Goal: Information Seeking & Learning: Learn about a topic

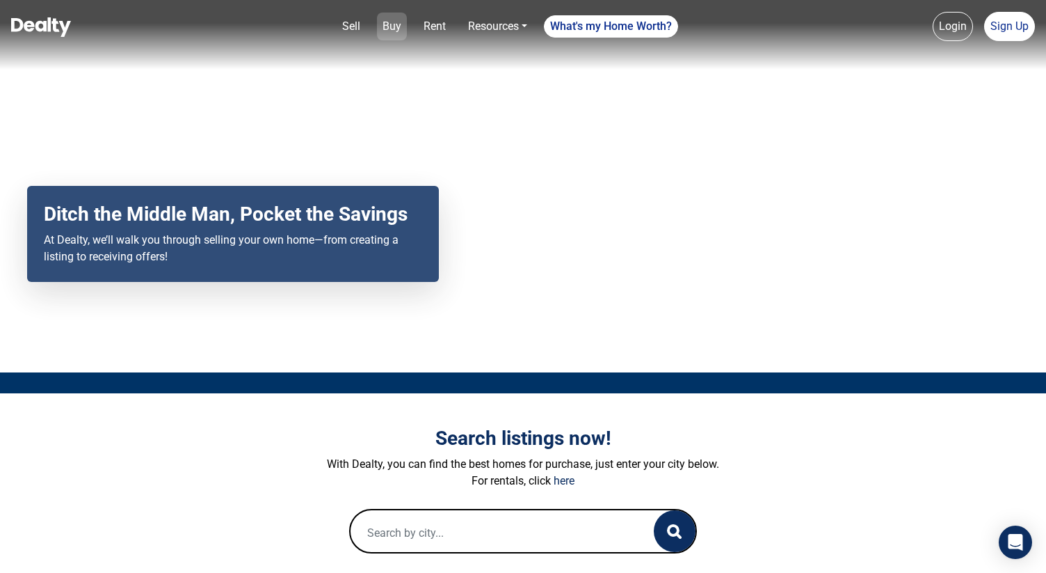
click at [388, 28] on link "Buy" at bounding box center [392, 27] width 30 height 28
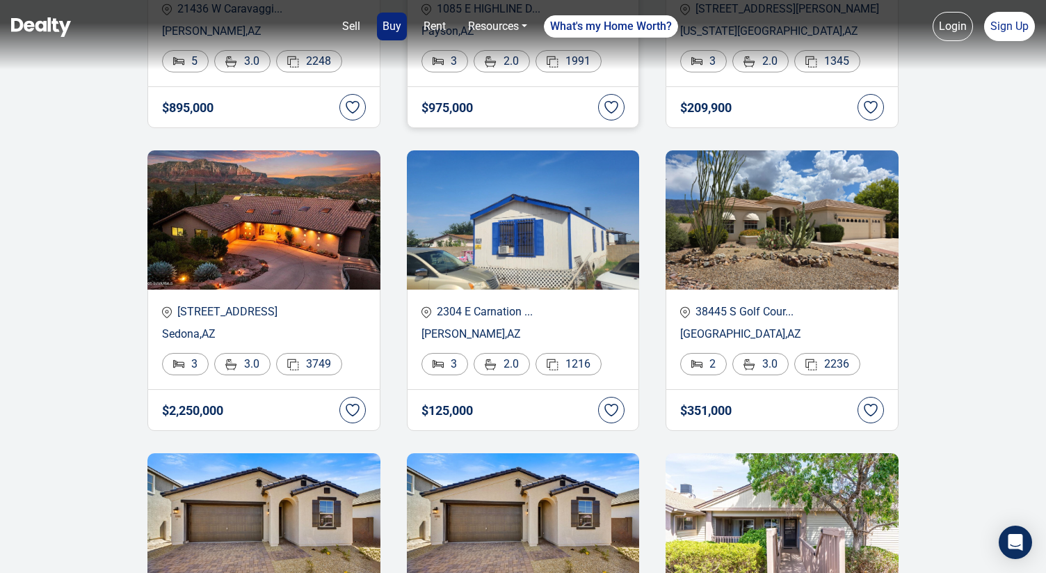
scroll to position [449, 0]
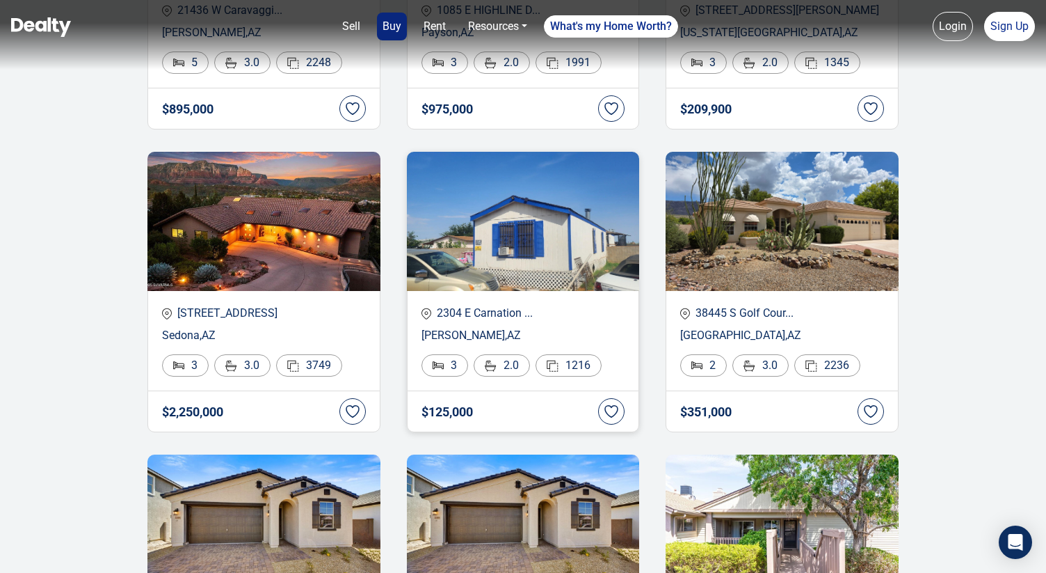
click at [451, 237] on img at bounding box center [523, 221] width 233 height 139
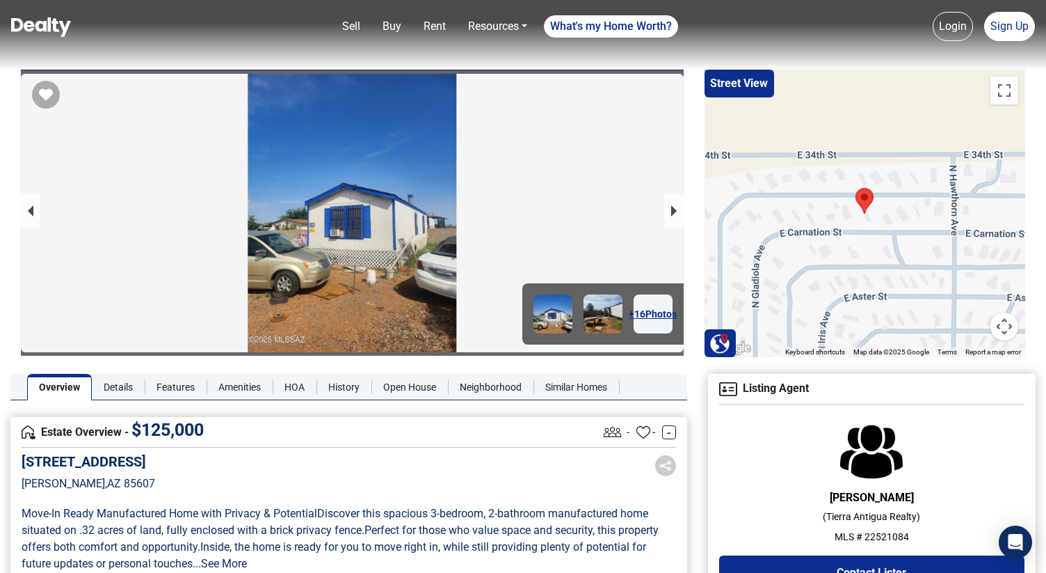
click at [644, 319] on link "+ 16 Photos" at bounding box center [653, 313] width 39 height 39
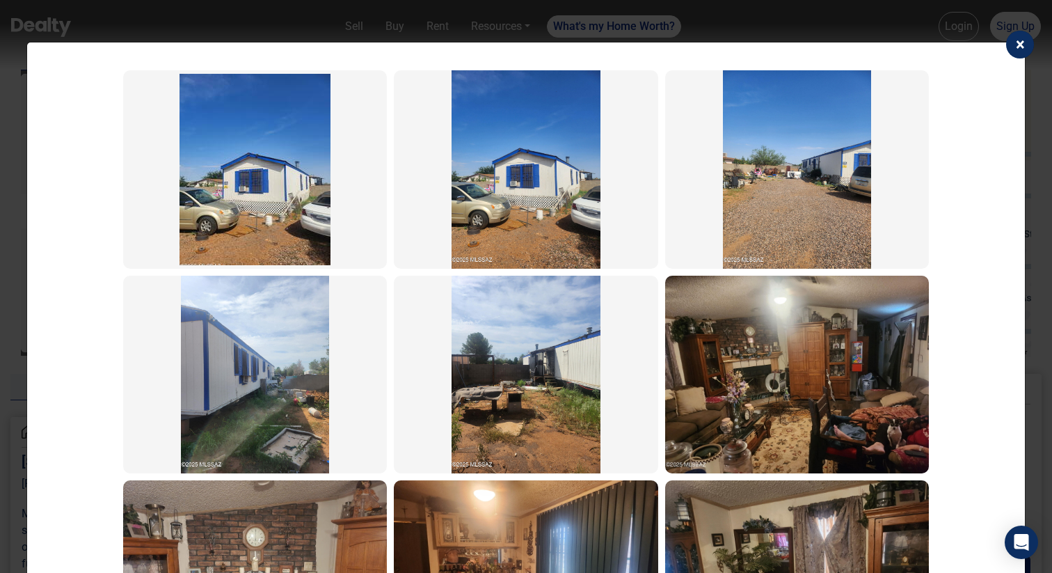
click at [294, 225] on img at bounding box center [255, 169] width 151 height 191
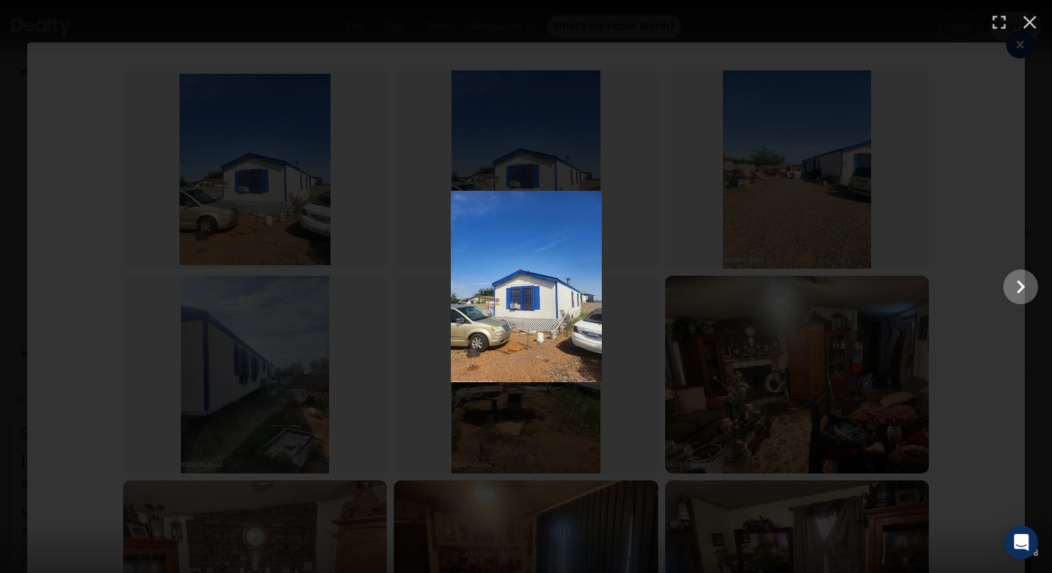
click at [1026, 291] on icon "Show slide 2 of 18" at bounding box center [1021, 286] width 26 height 33
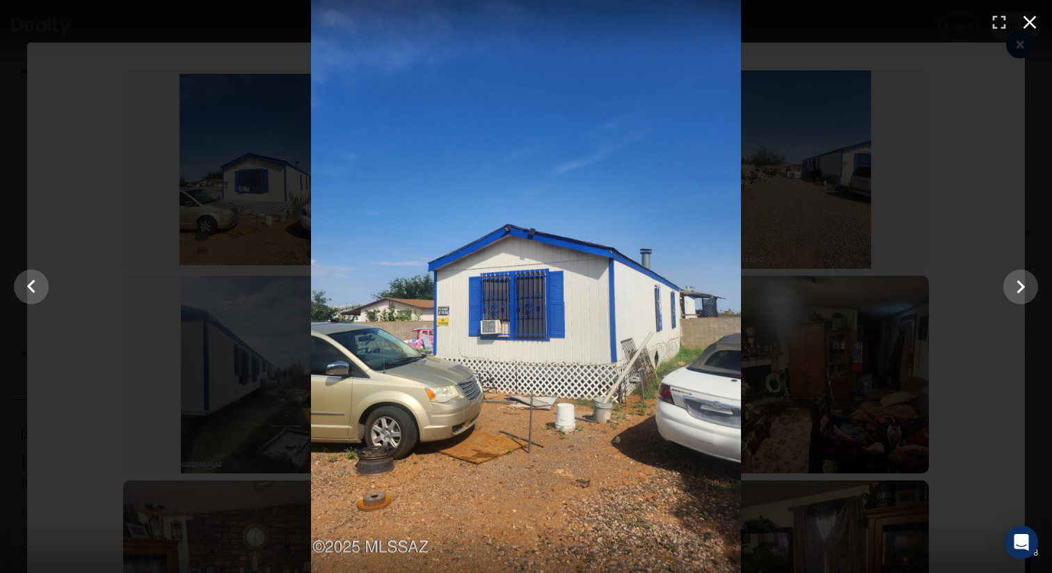
click at [1035, 23] on icon "button" at bounding box center [1030, 22] width 22 height 22
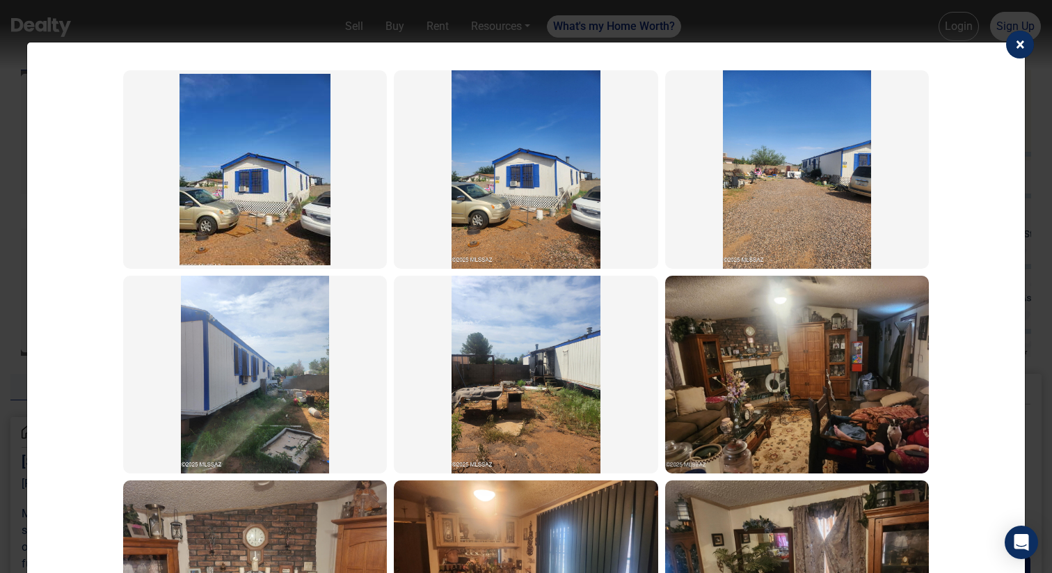
click at [1035, 23] on div "×" at bounding box center [545, 44] width 1001 height 50
click at [1022, 49] on span "×" at bounding box center [1020, 44] width 9 height 19
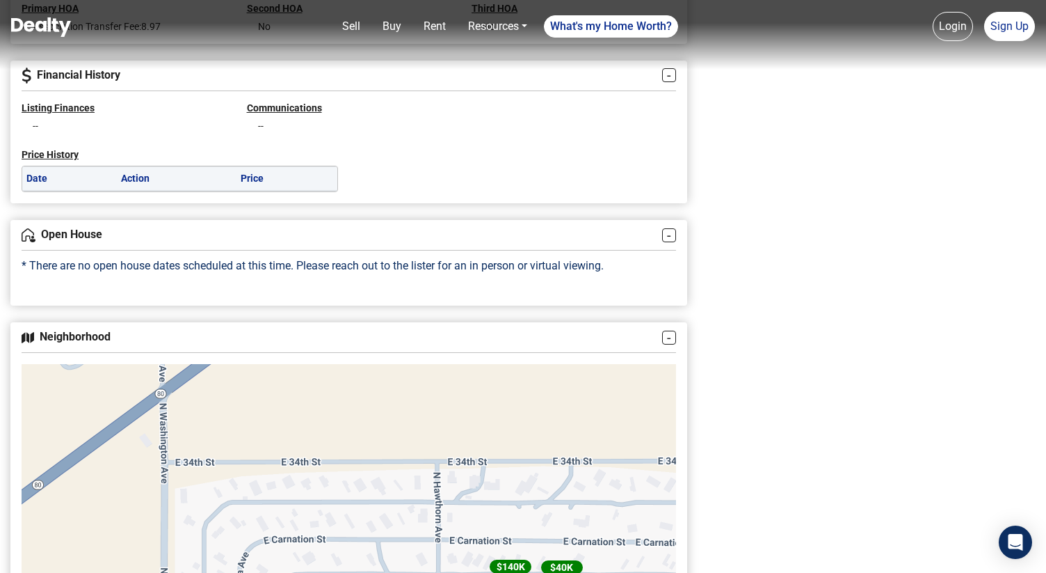
scroll to position [1154, 0]
